Goal: Information Seeking & Learning: Learn about a topic

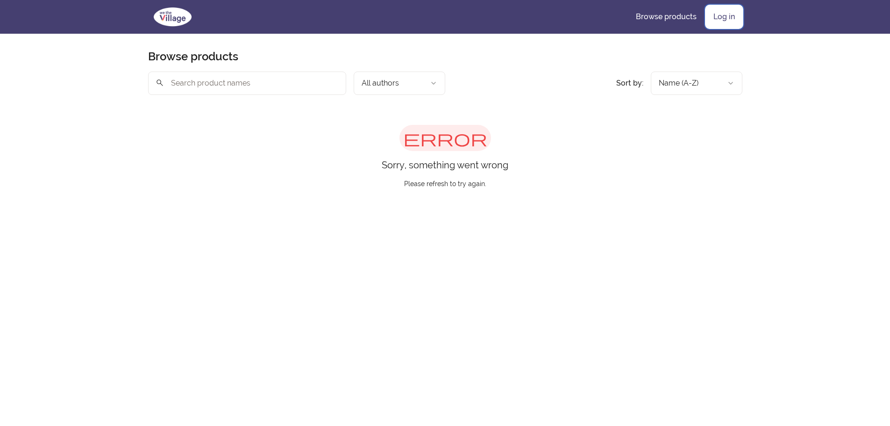
drag, startPoint x: 709, startPoint y: 16, endPoint x: 688, endPoint y: 22, distance: 21.6
click at [709, 16] on link "Log in" at bounding box center [724, 17] width 36 height 22
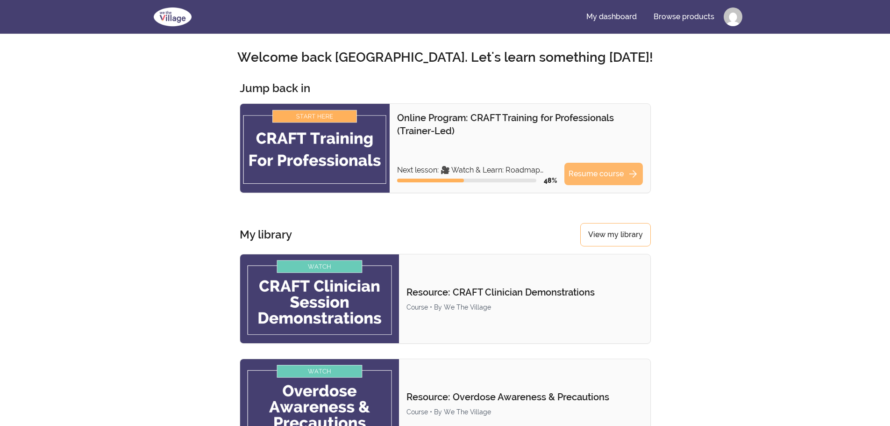
click at [626, 173] on link "Resume course arrow_forward" at bounding box center [603, 174] width 78 height 22
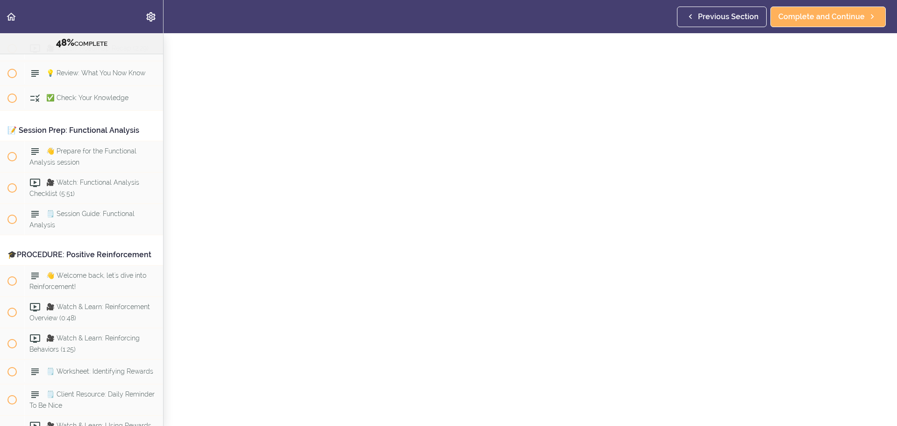
scroll to position [47, 0]
click at [834, 13] on span "Complete and Continue" at bounding box center [821, 16] width 86 height 11
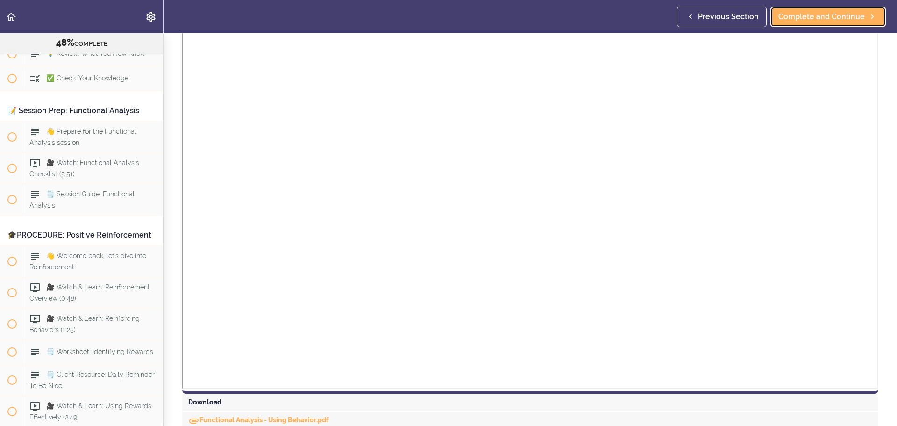
scroll to position [187, 0]
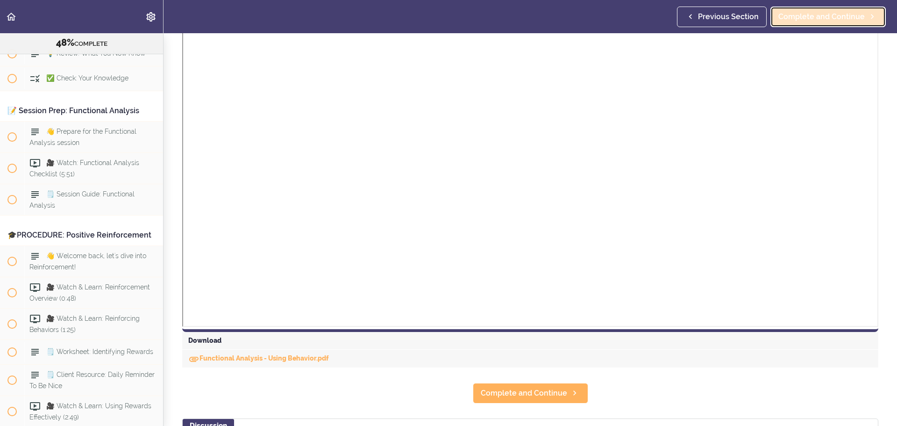
click at [852, 25] on link "Complete and Continue" at bounding box center [827, 17] width 115 height 21
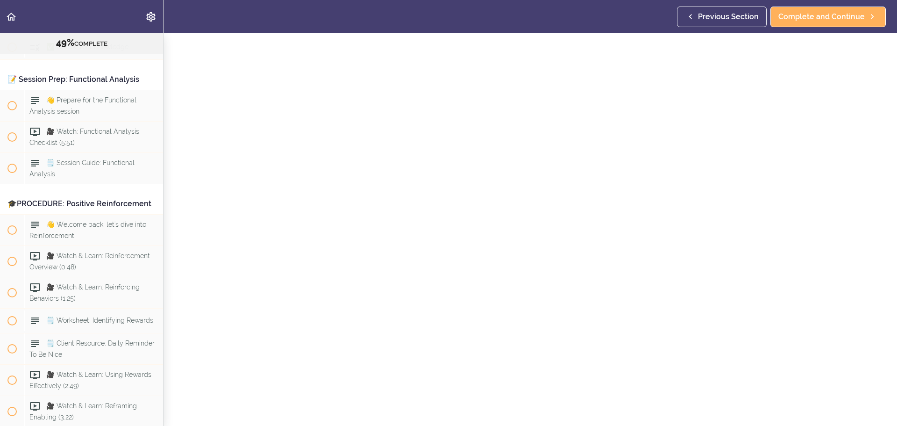
scroll to position [47, 0]
click at [815, 22] on link "Complete and Continue" at bounding box center [827, 17] width 115 height 21
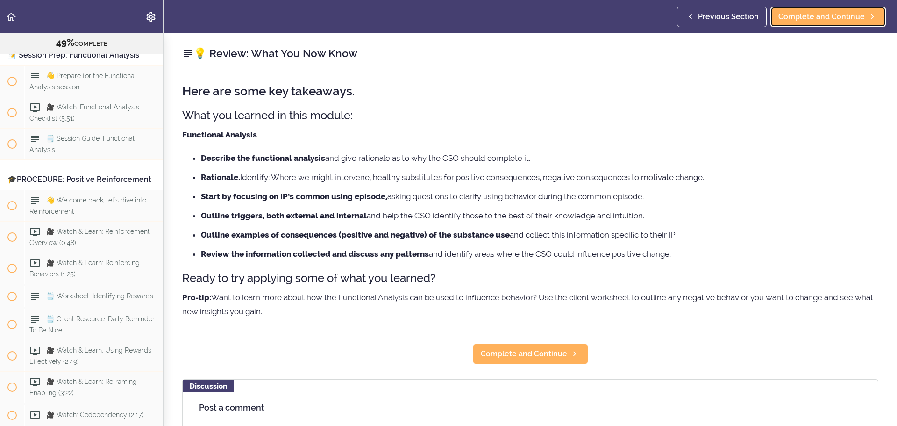
scroll to position [3194, 0]
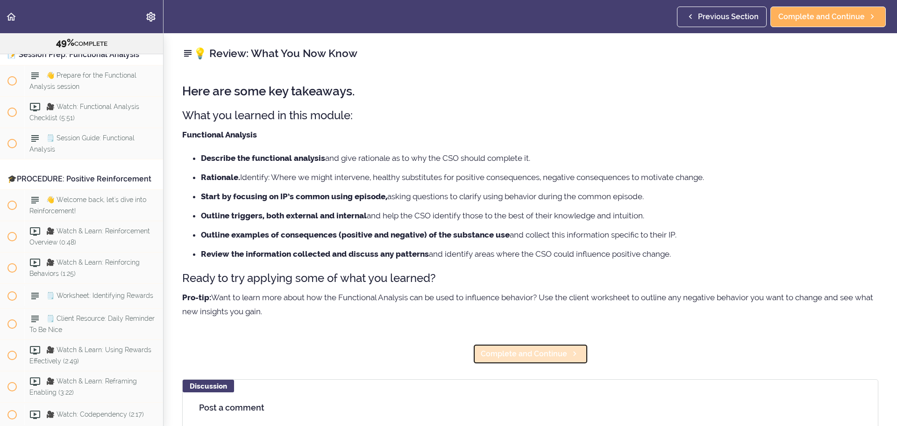
click at [556, 348] on span "Complete and Continue" at bounding box center [524, 353] width 86 height 11
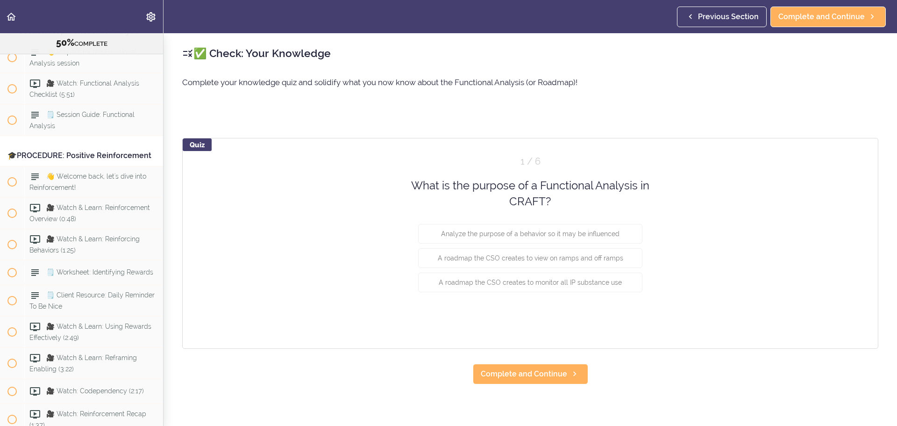
scroll to position [3219, 0]
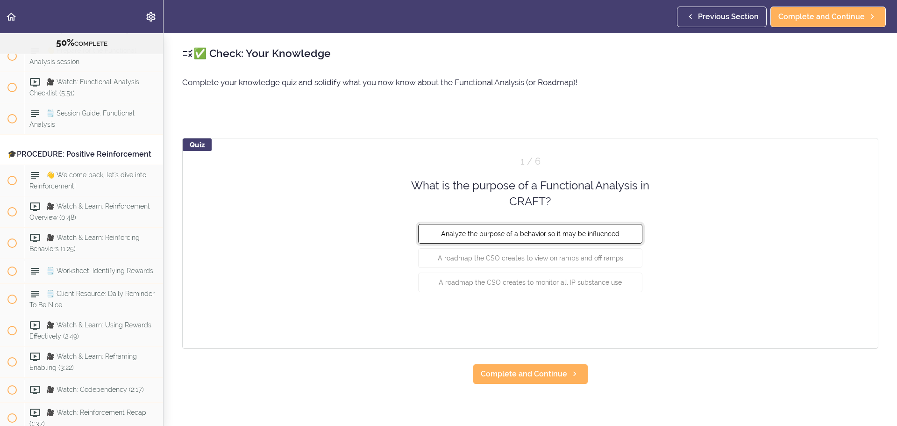
click at [609, 237] on button "Analyze the purpose of a behavior so it may be influenced" at bounding box center [530, 233] width 224 height 20
click at [625, 322] on button "Check" at bounding box center [624, 317] width 37 height 13
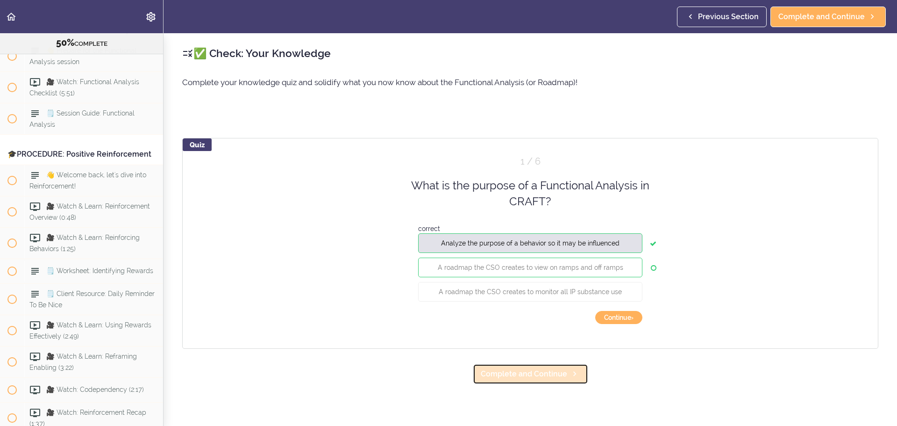
click at [540, 375] on span "Complete and Continue" at bounding box center [524, 373] width 86 height 11
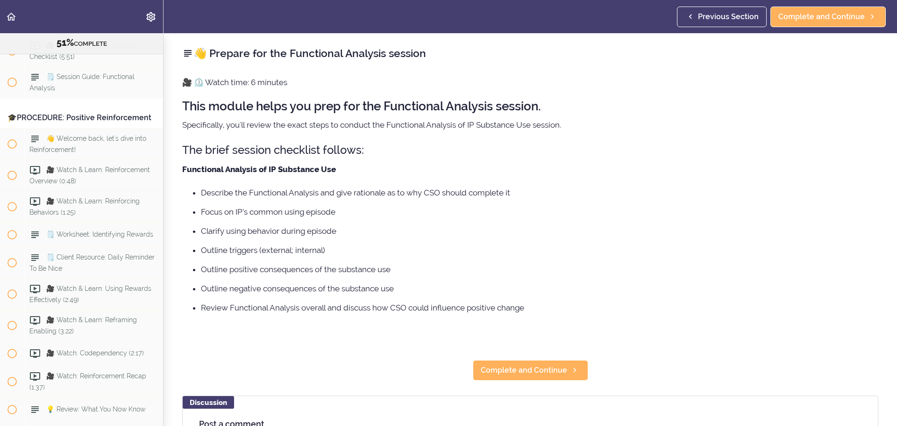
scroll to position [3274, 0]
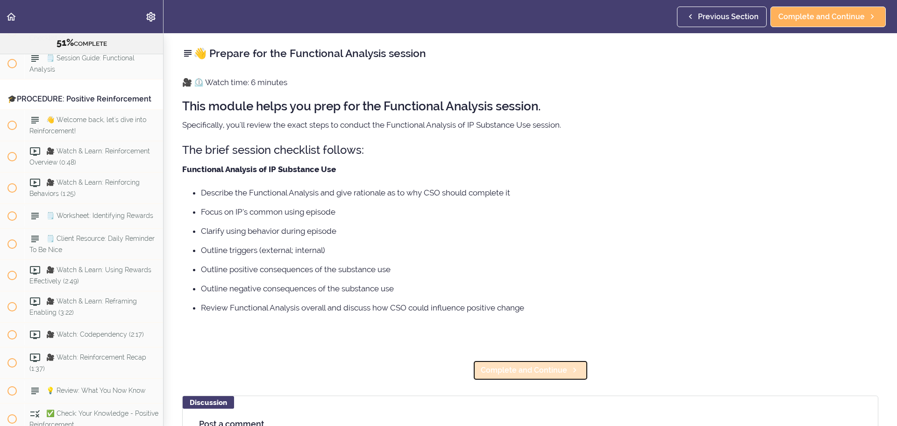
click at [560, 364] on span "Complete and Continue" at bounding box center [524, 369] width 86 height 11
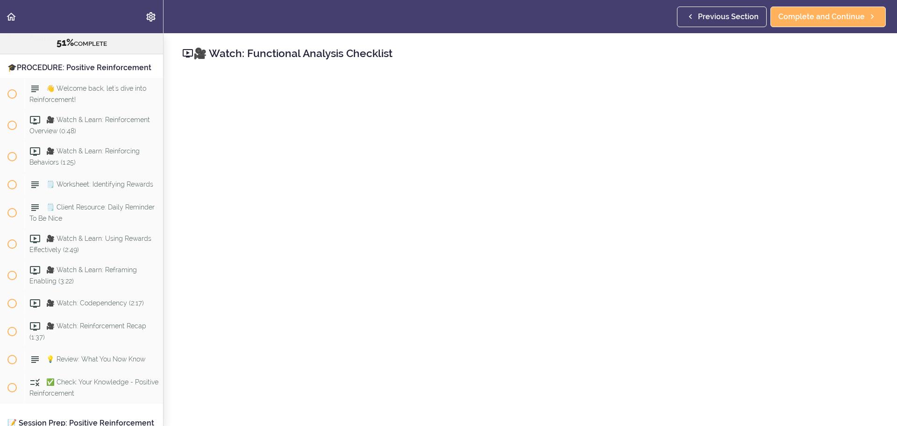
scroll to position [47, 0]
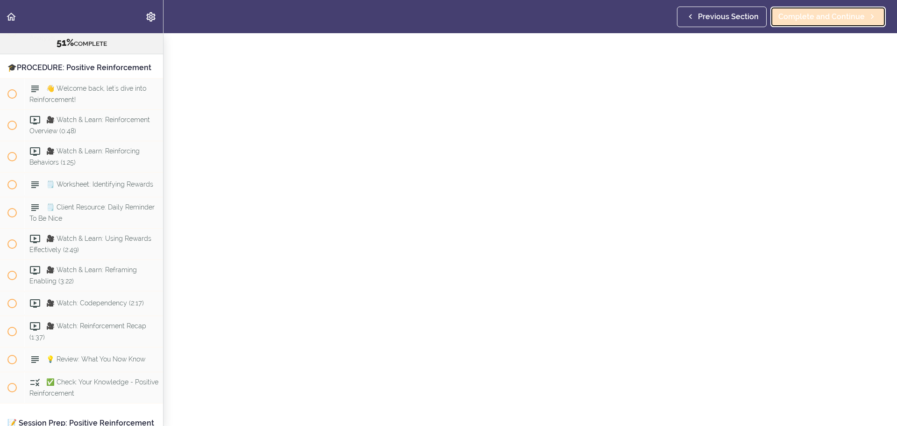
click at [805, 24] on link "Complete and Continue" at bounding box center [827, 17] width 115 height 21
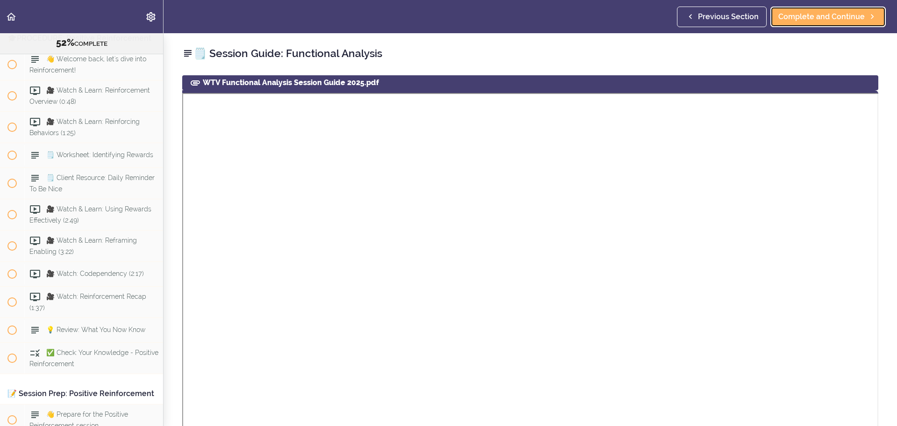
scroll to position [3337, 0]
click at [838, 20] on span "Complete and Continue" at bounding box center [821, 16] width 86 height 11
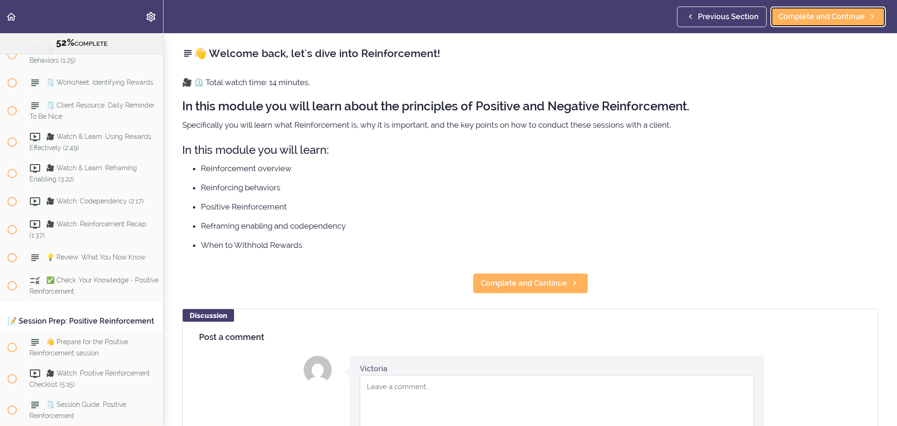
scroll to position [3410, 0]
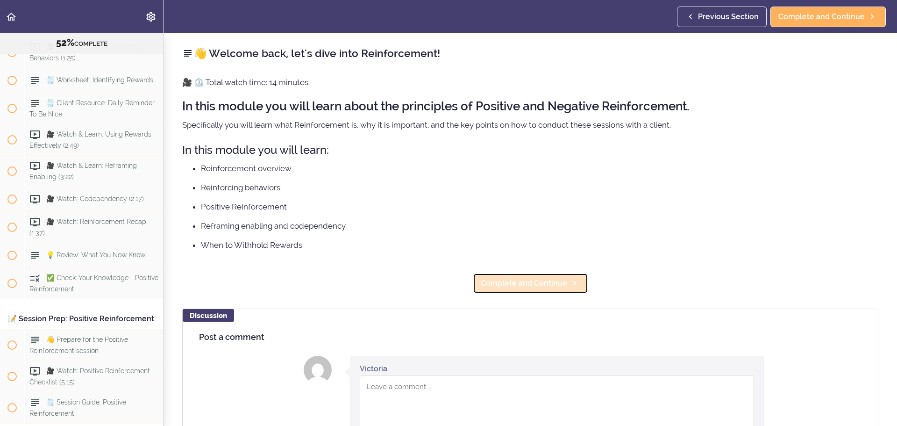
drag, startPoint x: 542, startPoint y: 283, endPoint x: 542, endPoint y: 278, distance: 5.1
click at [542, 283] on span "Complete and Continue" at bounding box center [524, 283] width 86 height 11
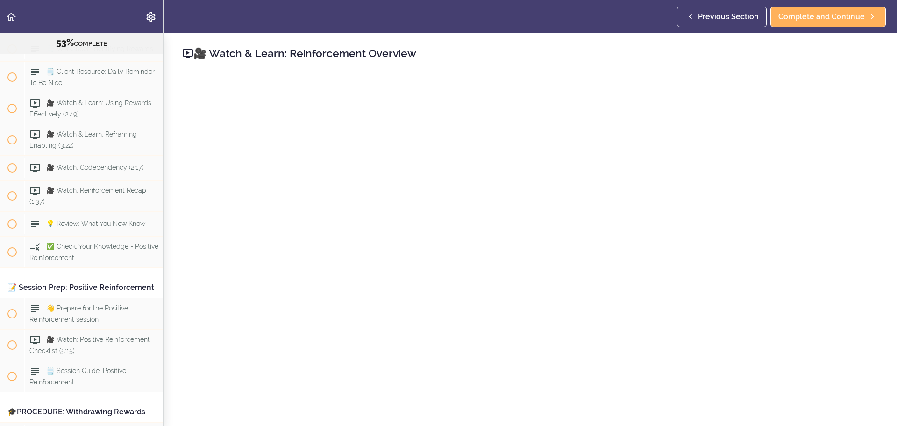
scroll to position [47, 0]
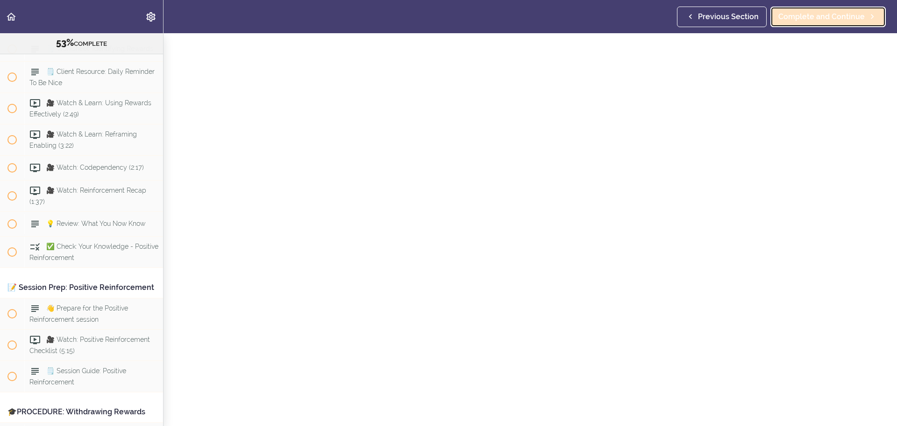
click at [830, 18] on span "Complete and Continue" at bounding box center [821, 16] width 86 height 11
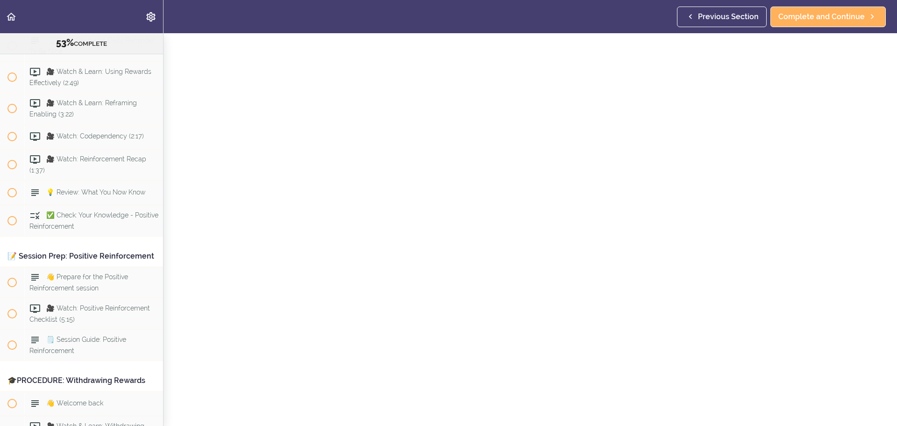
scroll to position [47, 0]
click at [798, 13] on span "Complete and Continue" at bounding box center [821, 16] width 86 height 11
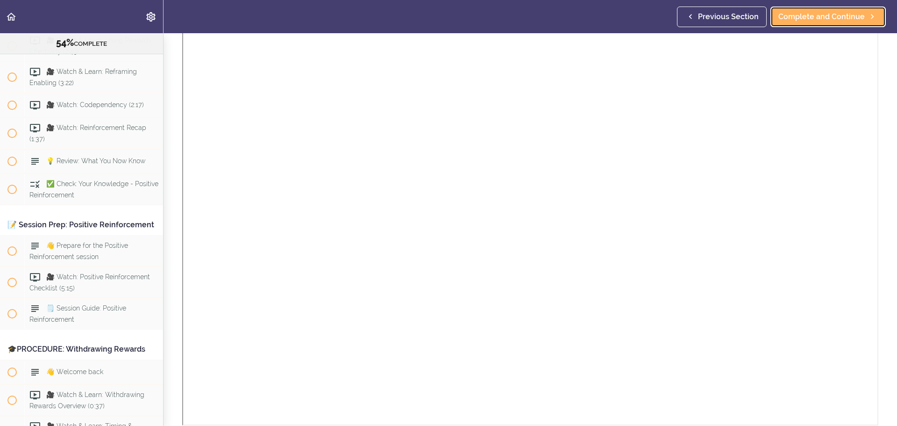
scroll to position [171, 0]
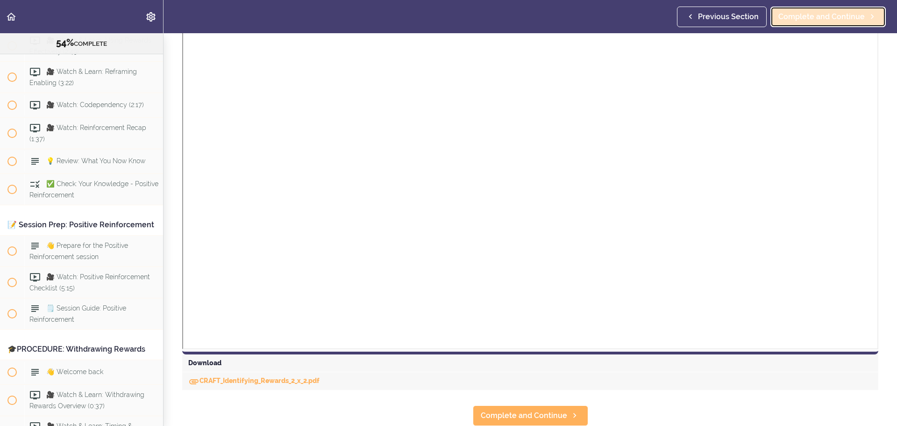
click at [819, 9] on link "Complete and Continue" at bounding box center [827, 17] width 115 height 21
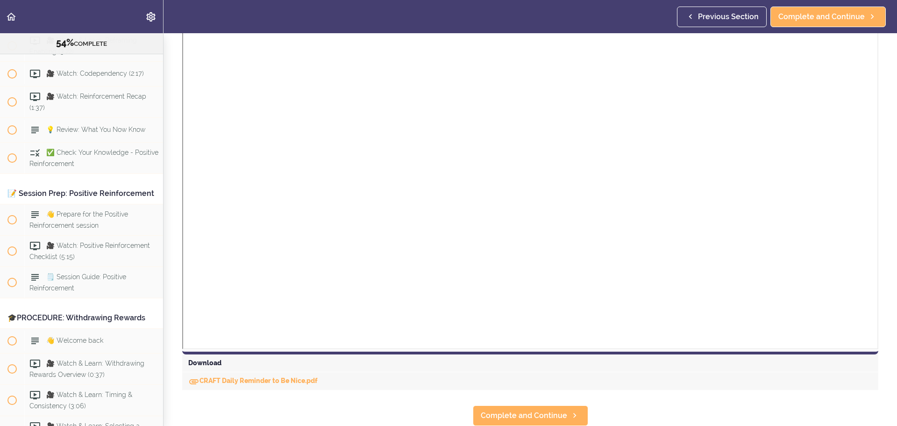
scroll to position [171, 0]
click at [851, 10] on link "Complete and Continue" at bounding box center [827, 17] width 115 height 21
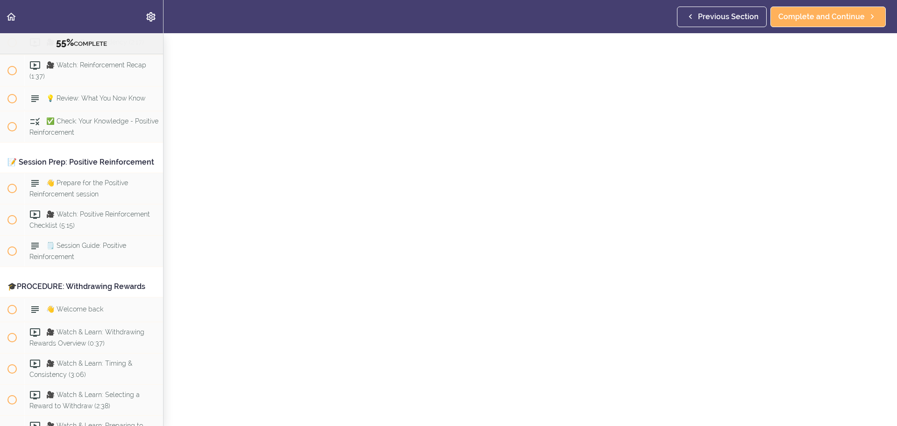
scroll to position [47, 0]
click at [824, 5] on div "Previous Section Complete and Continue" at bounding box center [783, 16] width 213 height 33
click at [824, 11] on span "Complete and Continue" at bounding box center [821, 16] width 86 height 11
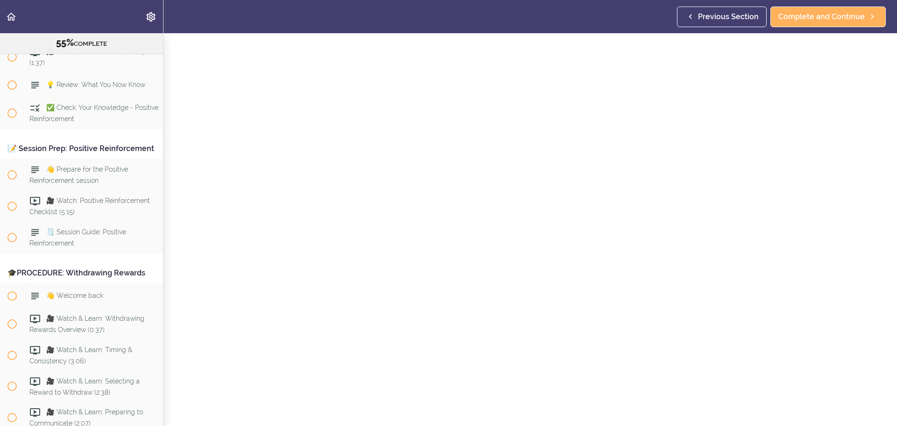
scroll to position [3526, 0]
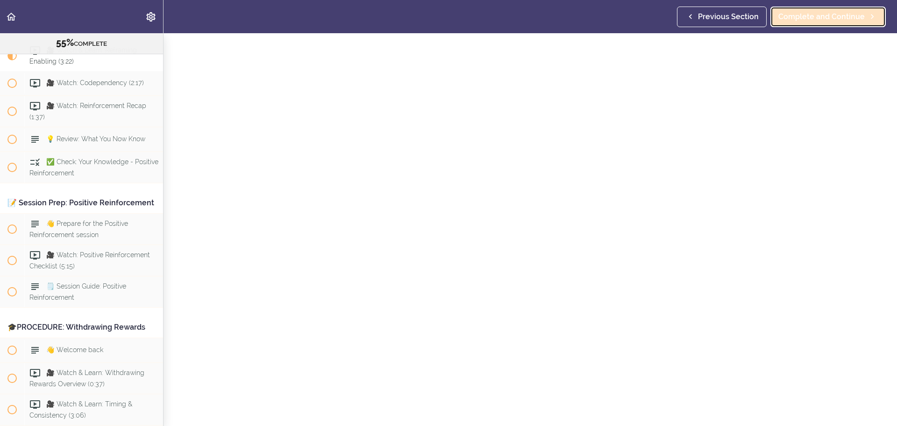
click at [870, 16] on icon at bounding box center [872, 17] width 11 height 10
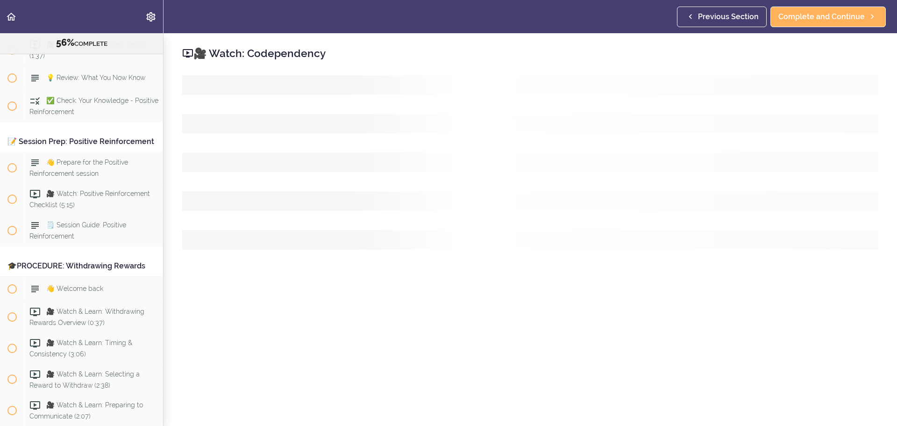
click at [809, 29] on div "Previous Section Complete and Continue" at bounding box center [783, 16] width 213 height 33
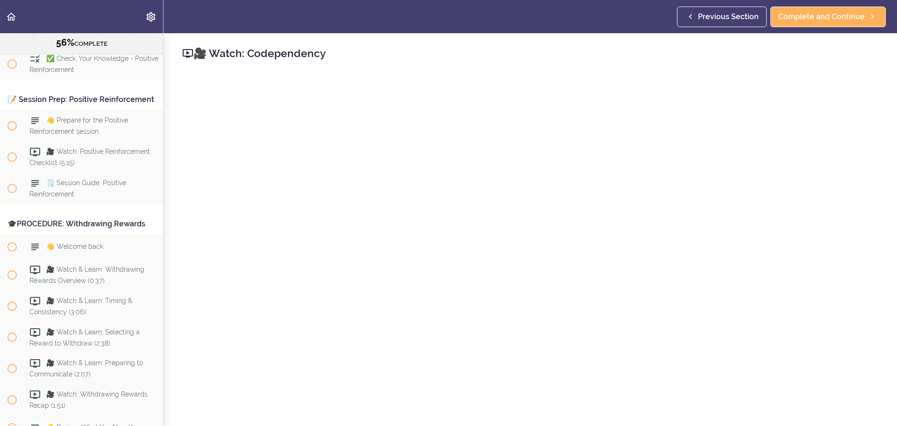
scroll to position [47, 0]
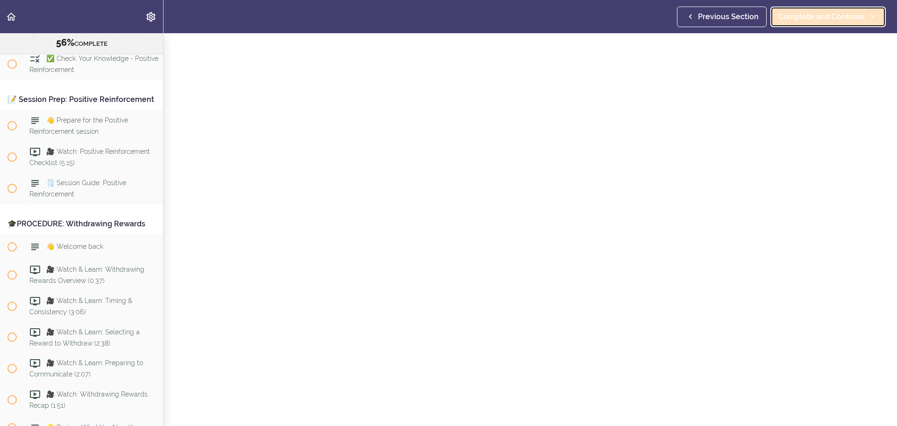
click at [810, 22] on span "Complete and Continue" at bounding box center [821, 16] width 86 height 11
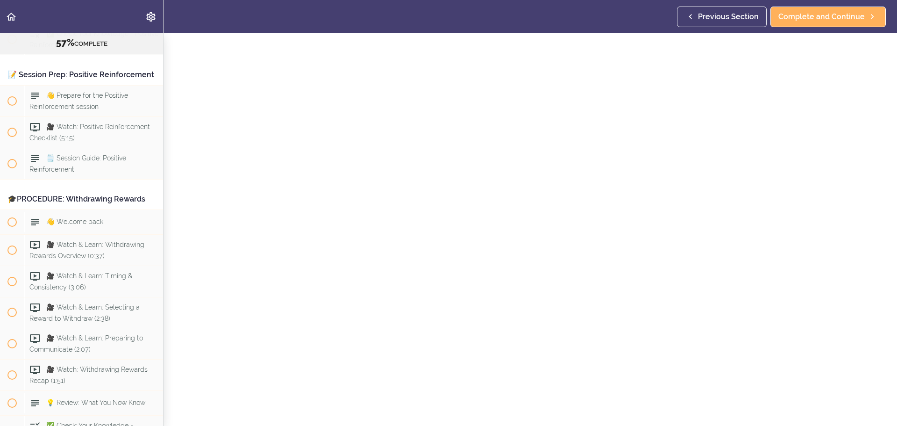
scroll to position [47, 0]
drag, startPoint x: 785, startPoint y: 8, endPoint x: 791, endPoint y: 18, distance: 10.9
click at [790, 17] on div "Previous Section Complete and Continue" at bounding box center [783, 16] width 213 height 33
click at [791, 18] on span "Complete and Continue" at bounding box center [821, 16] width 86 height 11
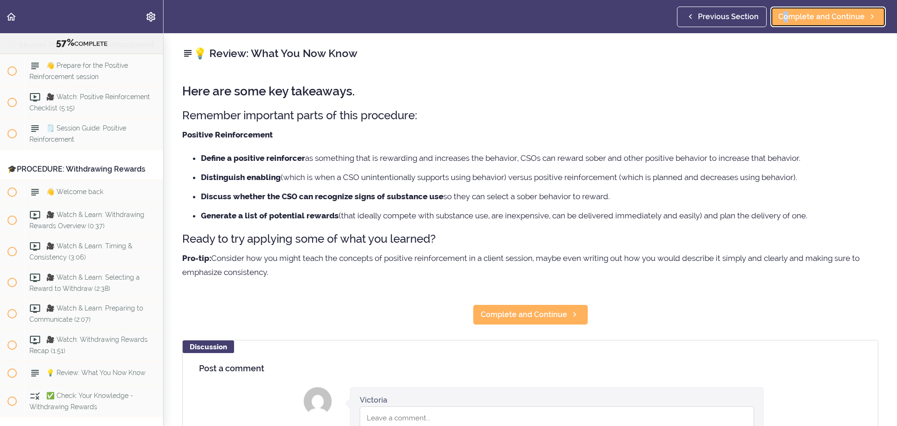
scroll to position [3685, 0]
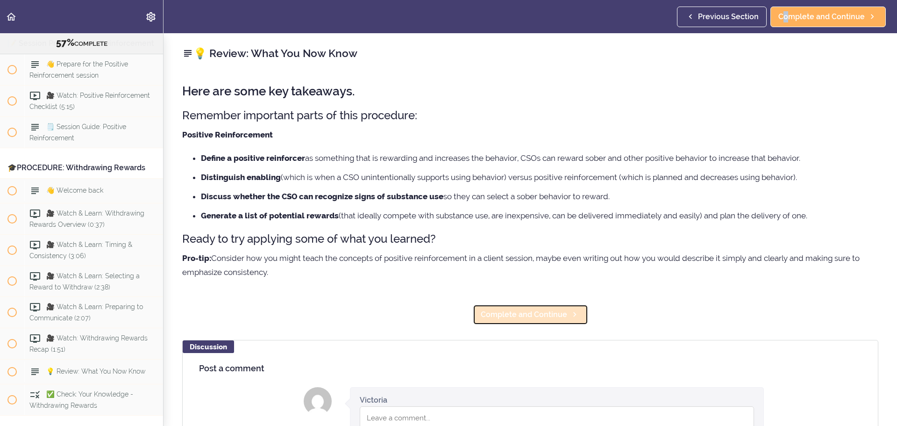
click at [516, 314] on span "Complete and Continue" at bounding box center [524, 314] width 86 height 11
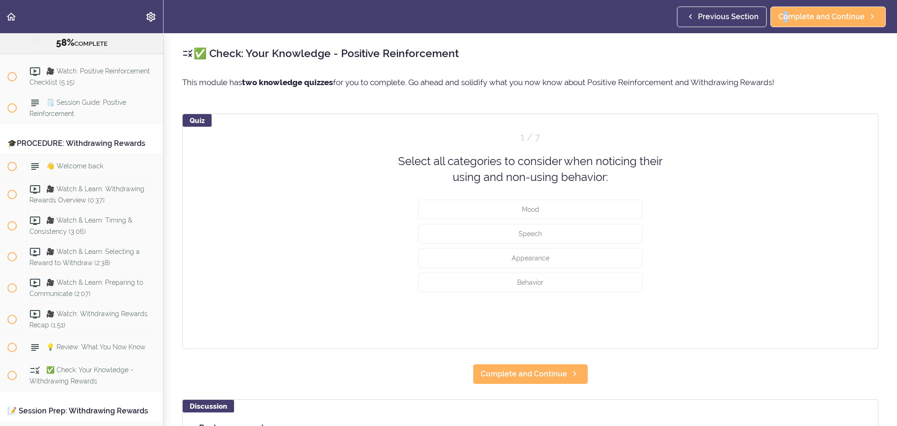
scroll to position [3710, 0]
click at [424, 280] on button "Behavior" at bounding box center [530, 282] width 224 height 20
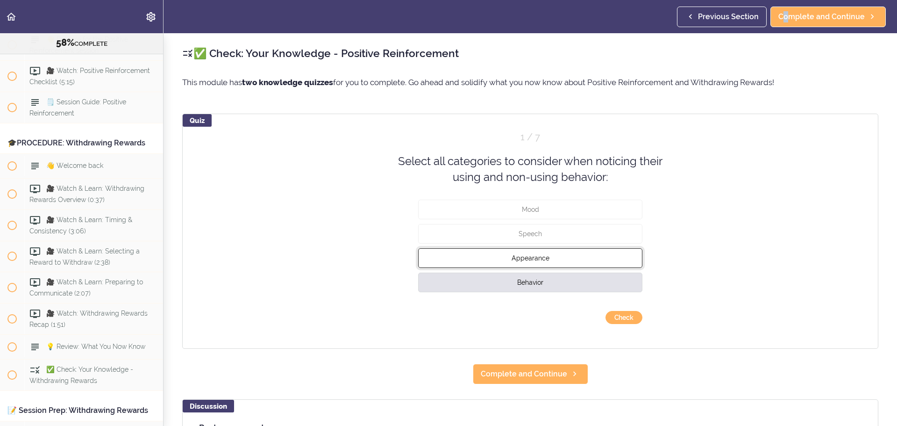
click at [430, 255] on button "Appearance" at bounding box center [530, 258] width 224 height 20
click at [428, 220] on div "Mood" at bounding box center [530, 211] width 224 height 24
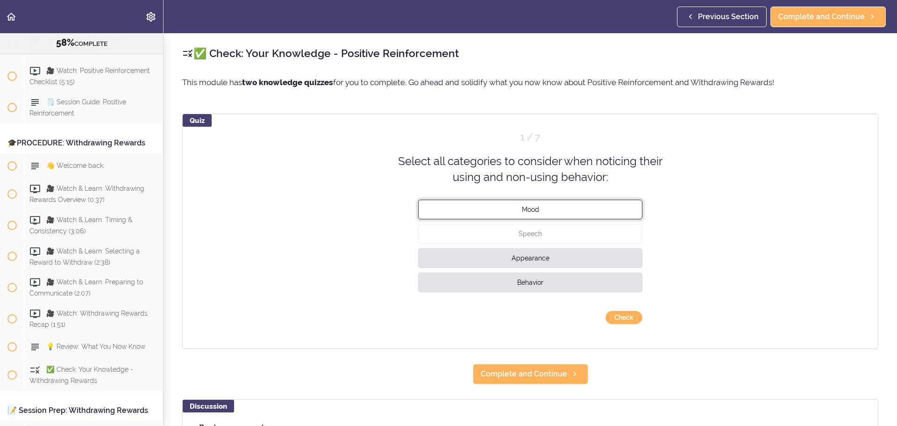
click at [437, 207] on button "Mood" at bounding box center [530, 209] width 224 height 20
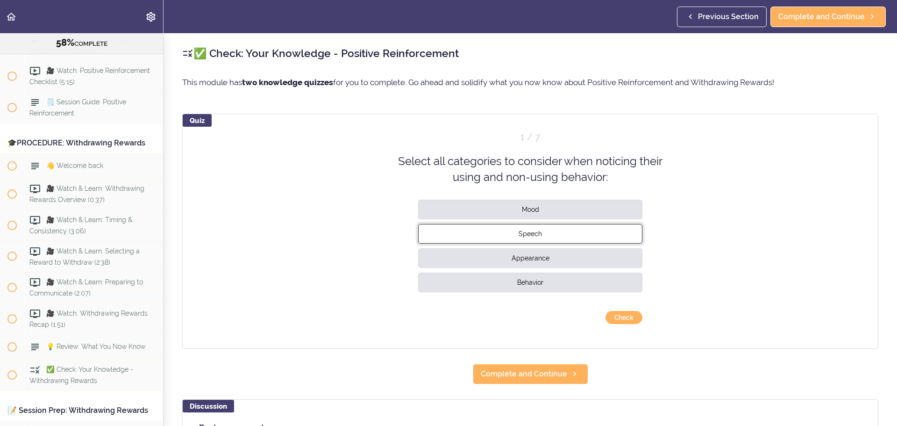
click at [433, 228] on button "Speech" at bounding box center [530, 233] width 224 height 20
click at [609, 320] on button "Check" at bounding box center [624, 317] width 37 height 13
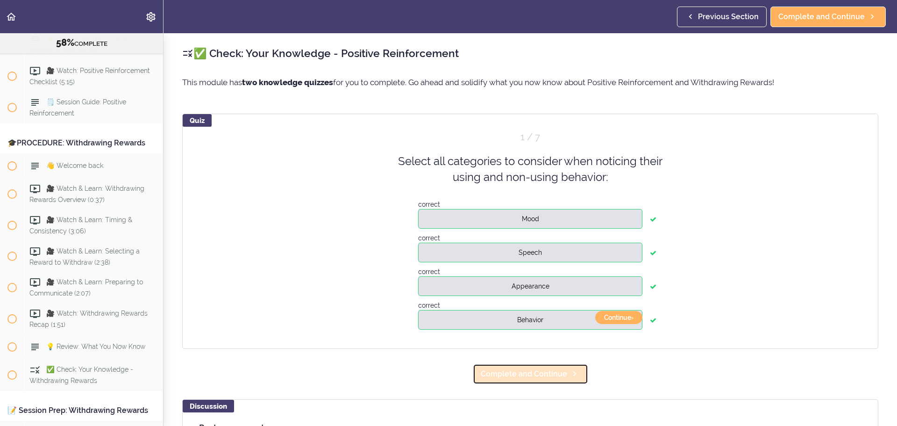
drag, startPoint x: 525, startPoint y: 370, endPoint x: 424, endPoint y: 321, distance: 112.2
click at [524, 370] on span "Complete and Continue" at bounding box center [524, 373] width 86 height 11
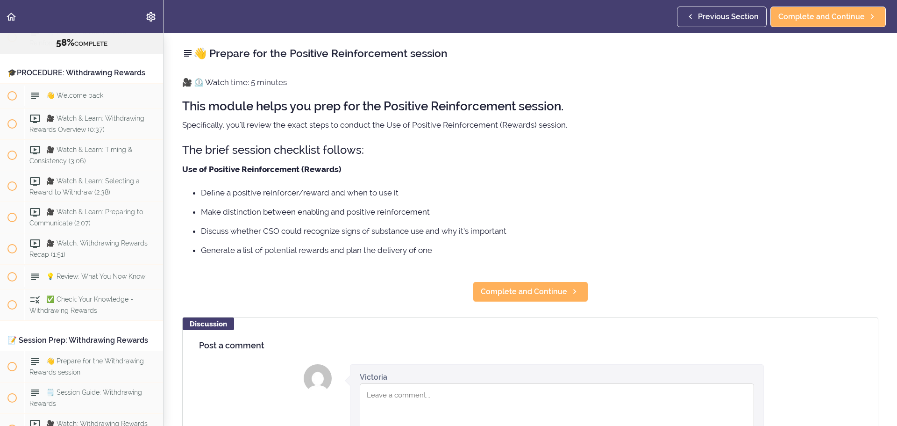
scroll to position [3783, 0]
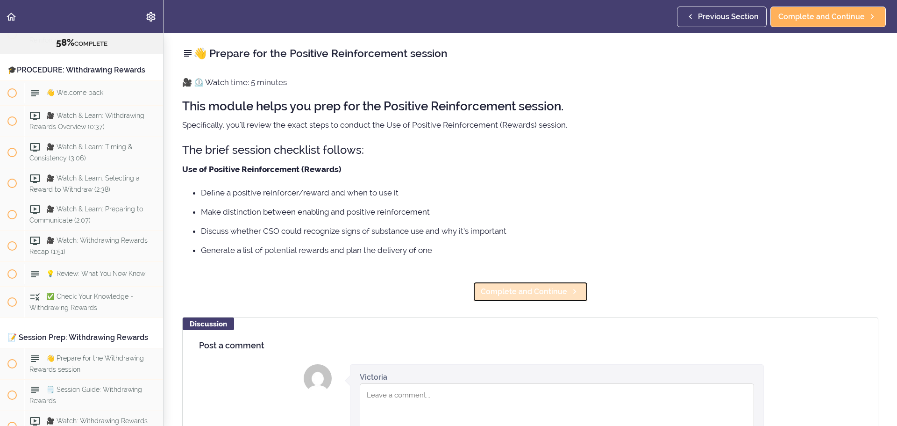
click at [512, 291] on span "Complete and Continue" at bounding box center [524, 291] width 86 height 11
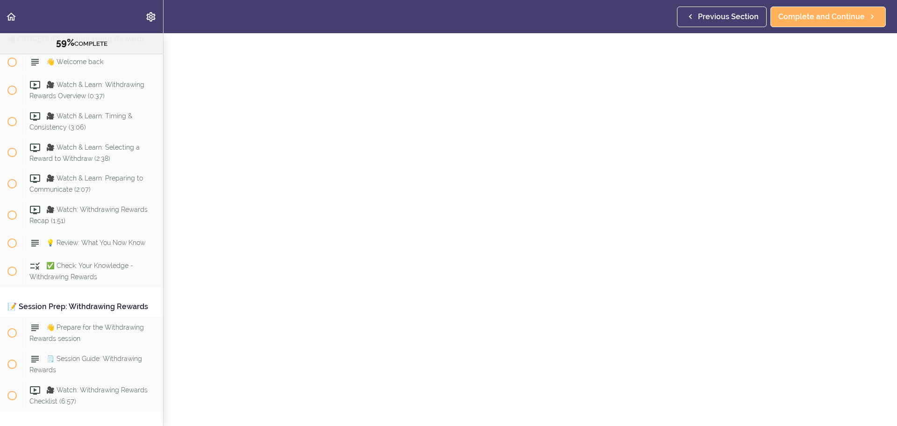
scroll to position [47, 0]
drag, startPoint x: 836, startPoint y: 13, endPoint x: 830, endPoint y: 15, distance: 6.1
click at [836, 13] on span "Complete and Continue" at bounding box center [821, 16] width 86 height 11
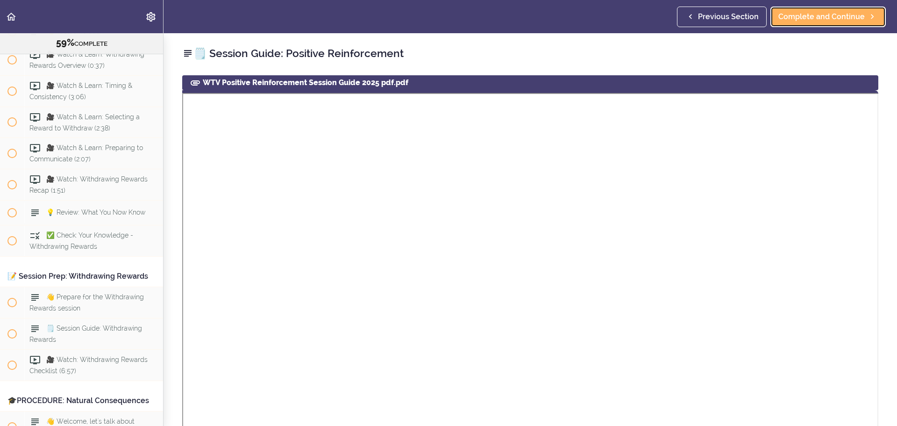
scroll to position [3845, 0]
click at [831, 7] on link "Complete and Continue" at bounding box center [827, 17] width 115 height 21
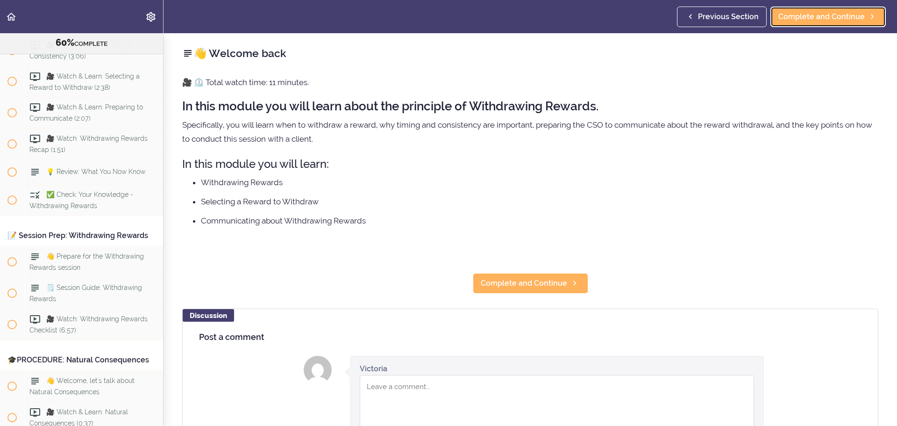
scroll to position [3906, 0]
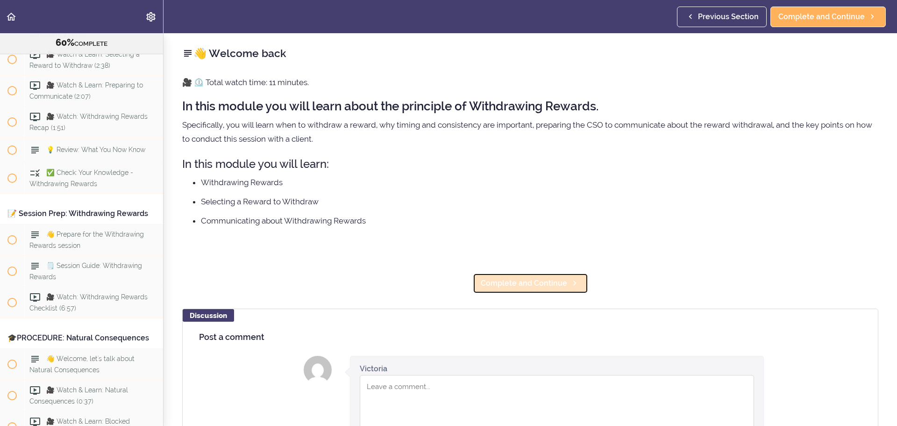
click at [527, 285] on span "Complete and Continue" at bounding box center [524, 283] width 86 height 11
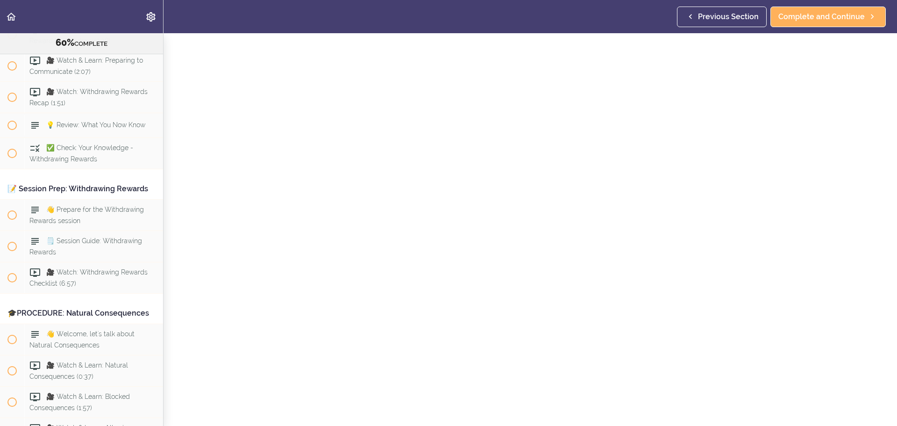
scroll to position [47, 0]
click at [822, 25] on link "Complete and Continue" at bounding box center [827, 17] width 115 height 21
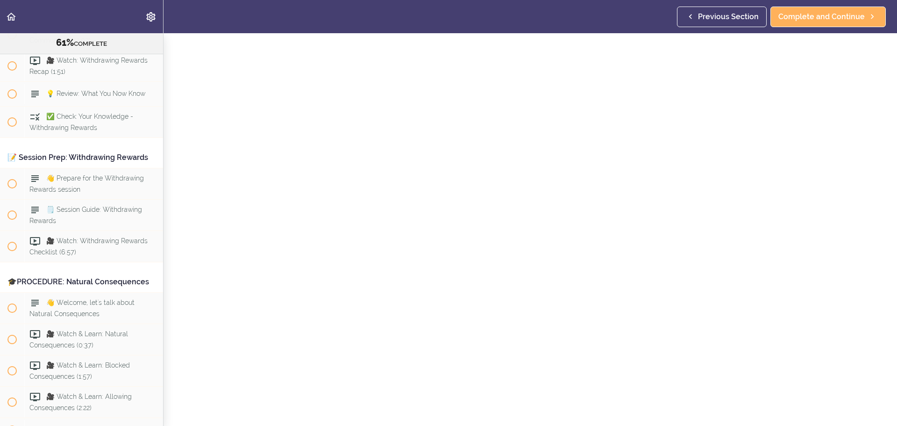
scroll to position [33, 0]
click at [785, 18] on span "Complete and Continue" at bounding box center [821, 16] width 86 height 11
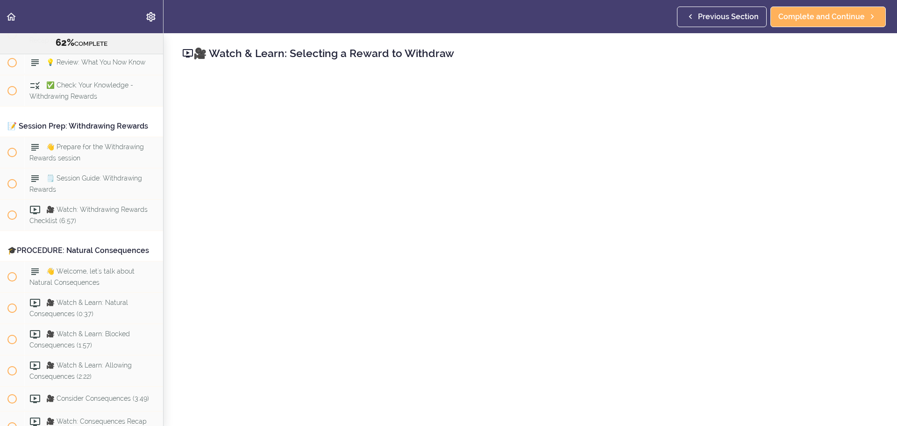
scroll to position [47, 0]
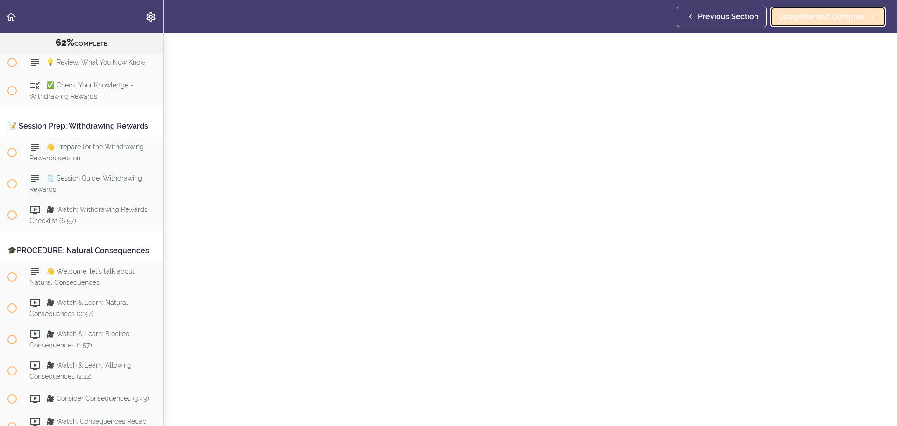
click at [812, 26] on link "Complete and Continue" at bounding box center [827, 17] width 115 height 21
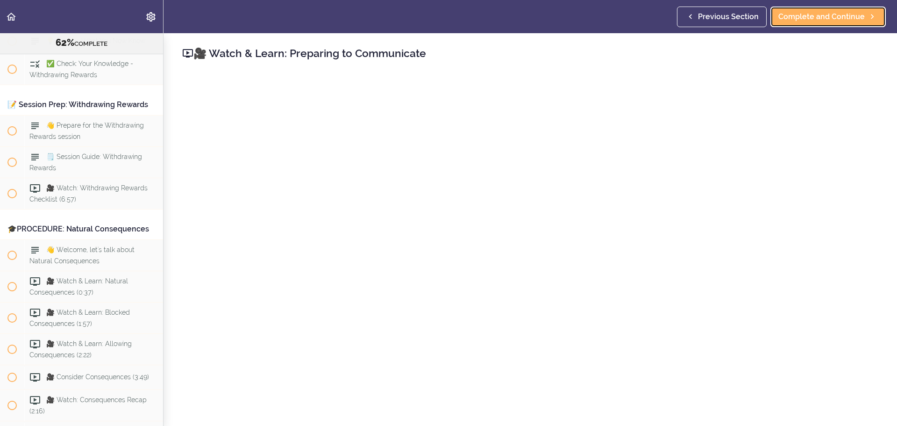
scroll to position [4025, 0]
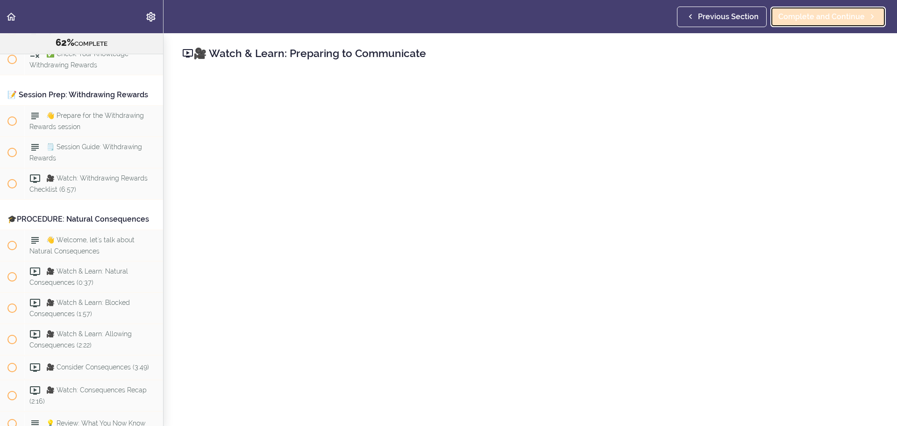
click at [826, 18] on span "Complete and Continue" at bounding box center [821, 16] width 86 height 11
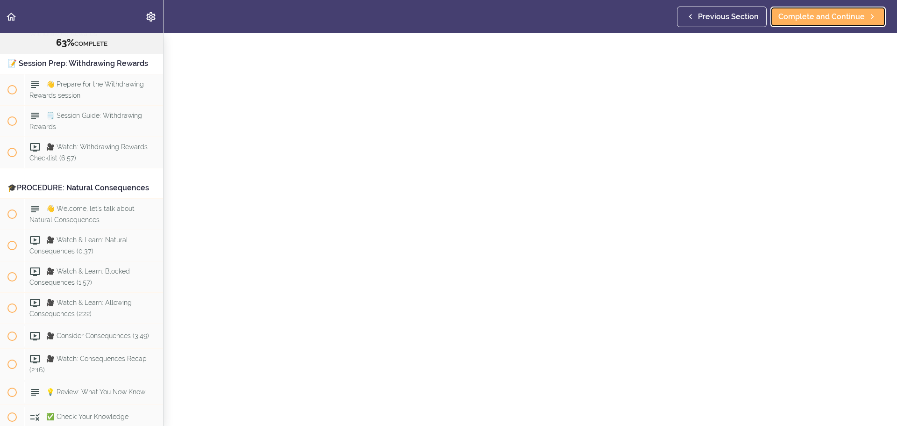
scroll to position [47, 0]
click at [840, 20] on span "Complete and Continue" at bounding box center [821, 16] width 86 height 11
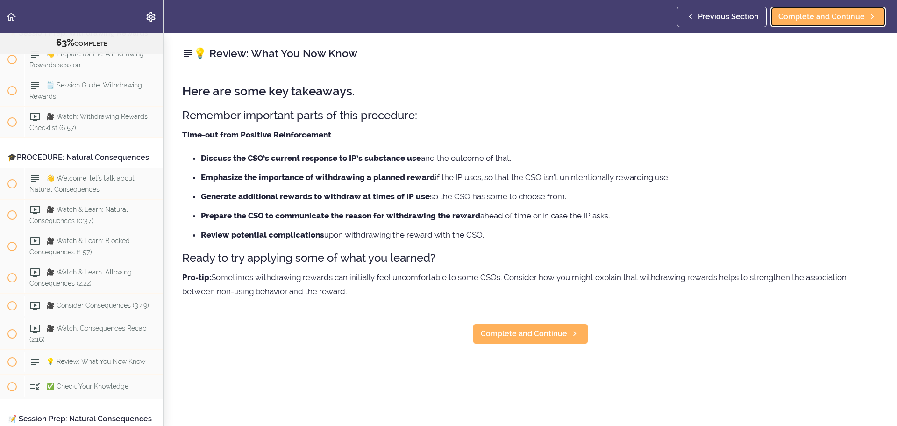
scroll to position [4088, 0]
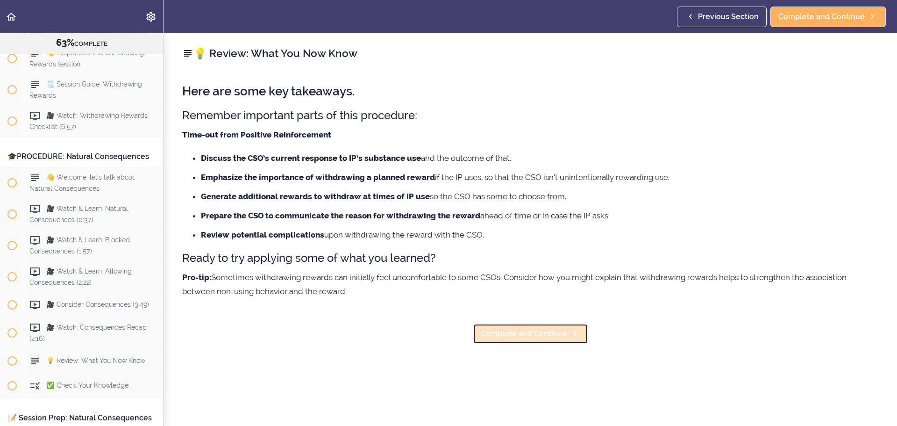
drag, startPoint x: 507, startPoint y: 342, endPoint x: 486, endPoint y: 341, distance: 20.6
click at [507, 342] on link "Complete and Continue" at bounding box center [530, 333] width 115 height 21
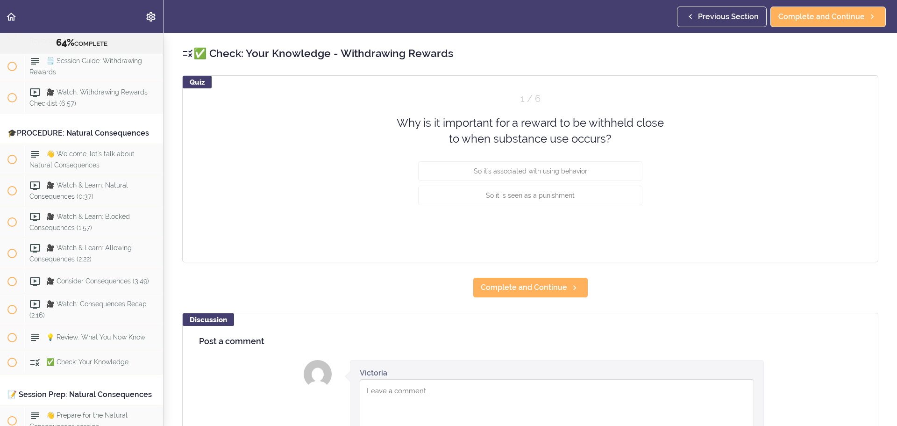
scroll to position [4112, 0]
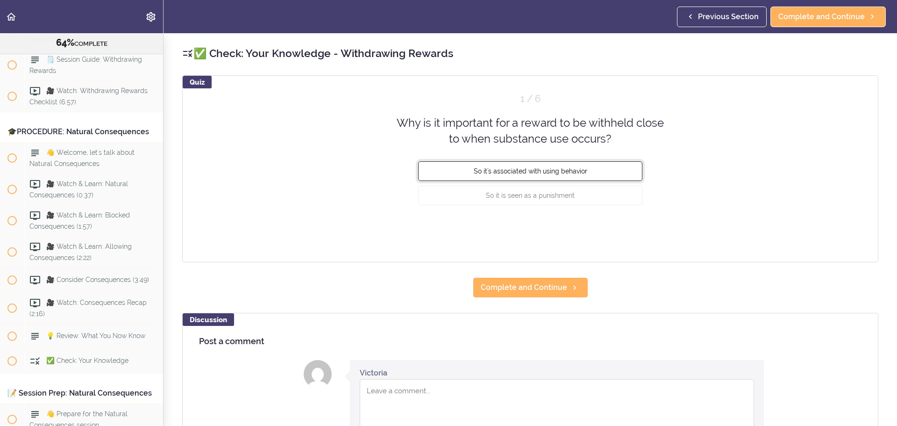
click at [479, 168] on span "So it's associated with using behavior" at bounding box center [531, 170] width 114 height 7
click at [611, 228] on button "Check" at bounding box center [624, 230] width 37 height 13
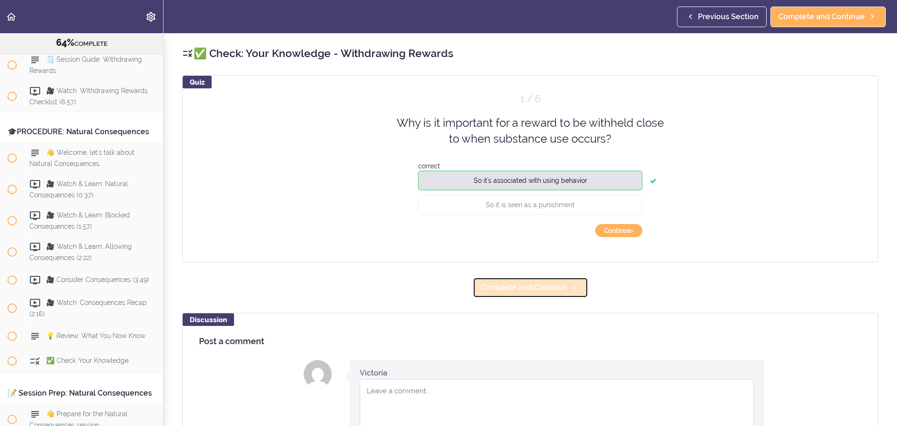
click at [553, 292] on span "Complete and Continue" at bounding box center [524, 287] width 86 height 11
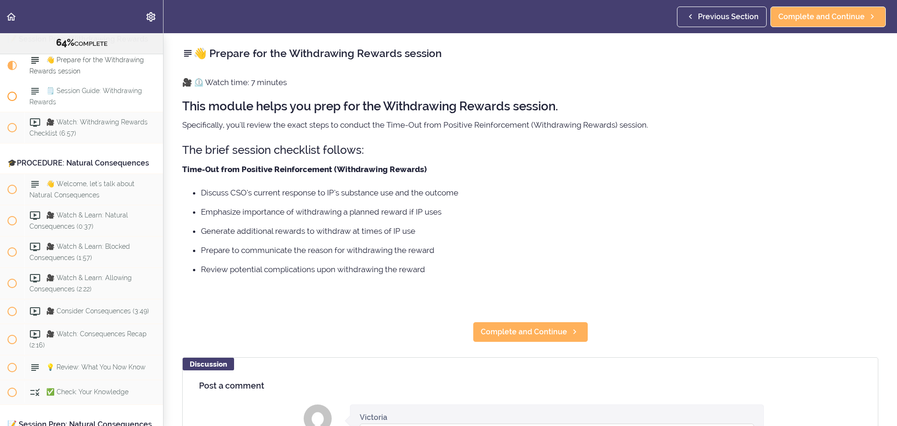
scroll to position [4081, 0]
